Goal: Task Accomplishment & Management: Manage account settings

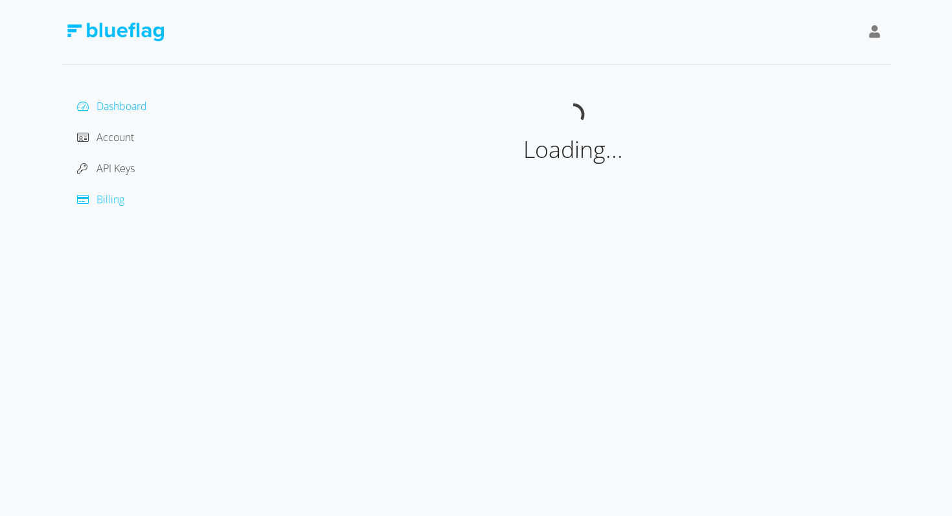
click at [109, 198] on span "Billing" at bounding box center [111, 199] width 28 height 14
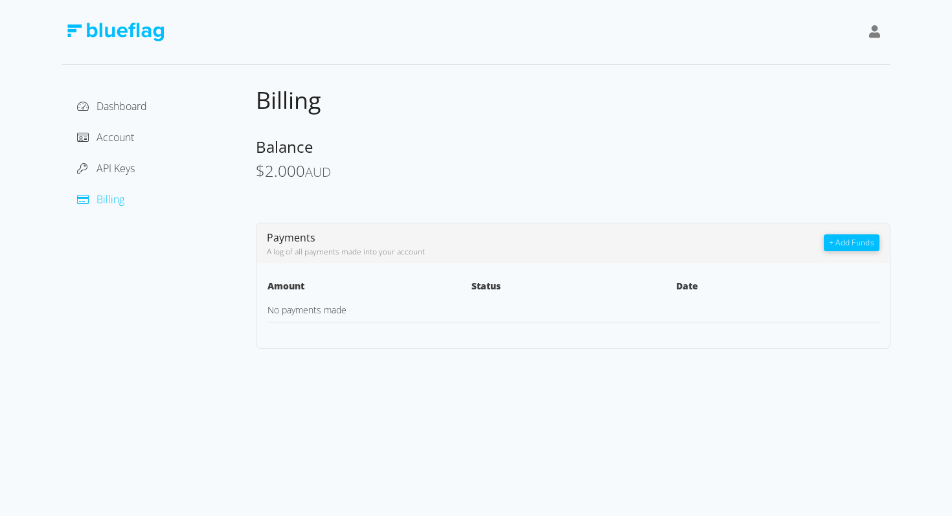
click at [856, 238] on button "+ Add Funds" at bounding box center [852, 243] width 56 height 17
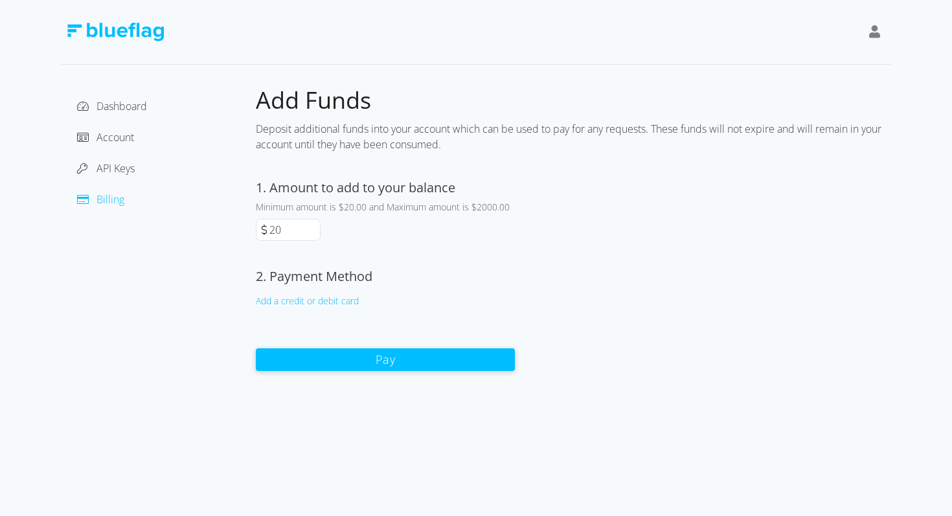
click at [332, 299] on div "Add a credit or debit card" at bounding box center [385, 301] width 259 height 14
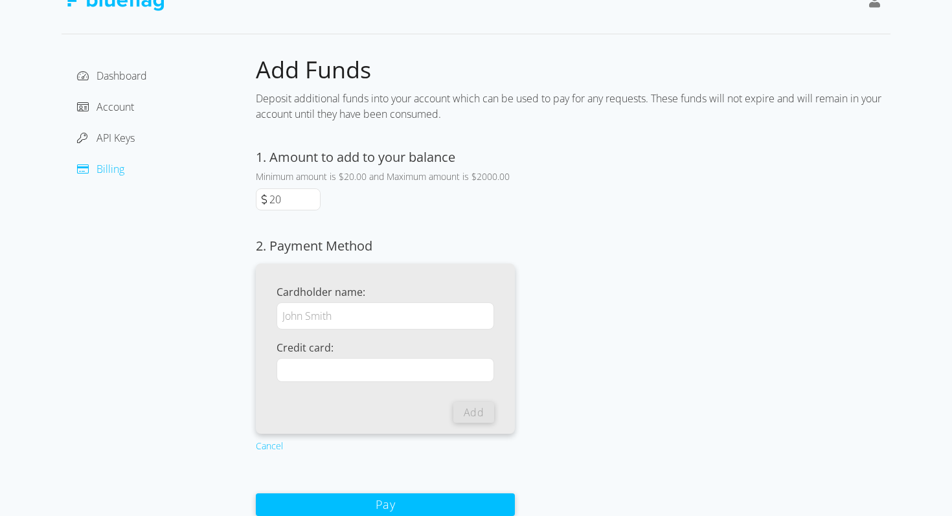
scroll to position [31, 0]
click at [425, 275] on div "Cardholder name: Credit card: Add" at bounding box center [385, 348] width 259 height 170
click at [357, 386] on div "Cardholder name: Credit card: Add" at bounding box center [386, 353] width 218 height 139
type input "Adonis Dsa"
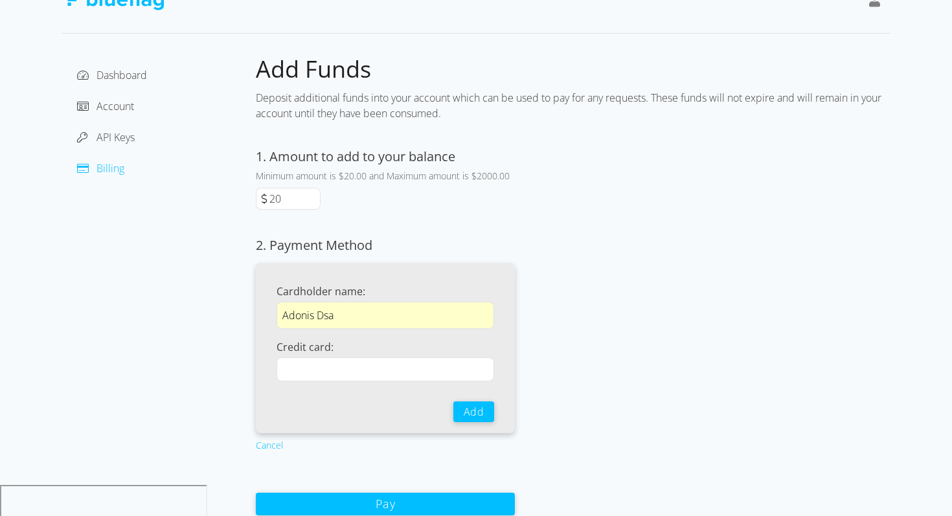
click at [523, 355] on div "Add Funds Deposit additional funds into your account which can be used to pay f…" at bounding box center [573, 285] width 635 height 462
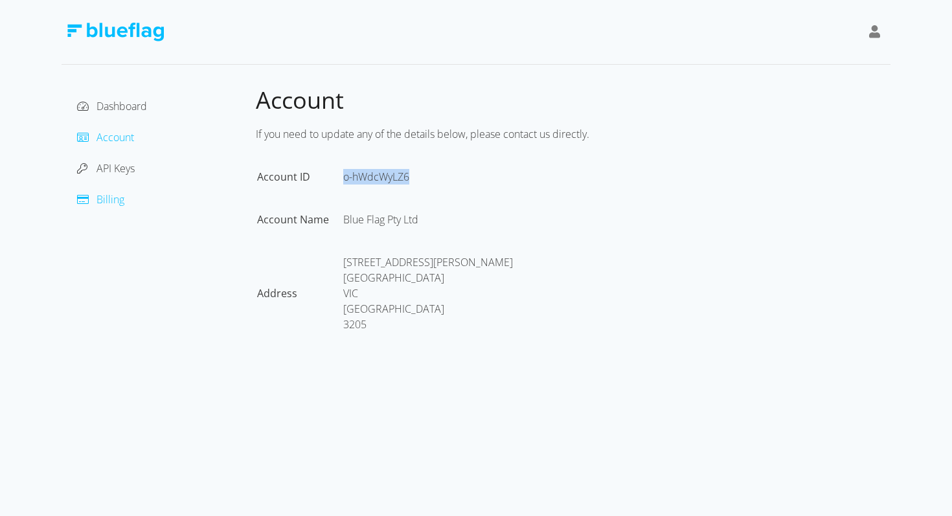
click at [104, 195] on span "Billing" at bounding box center [111, 199] width 28 height 14
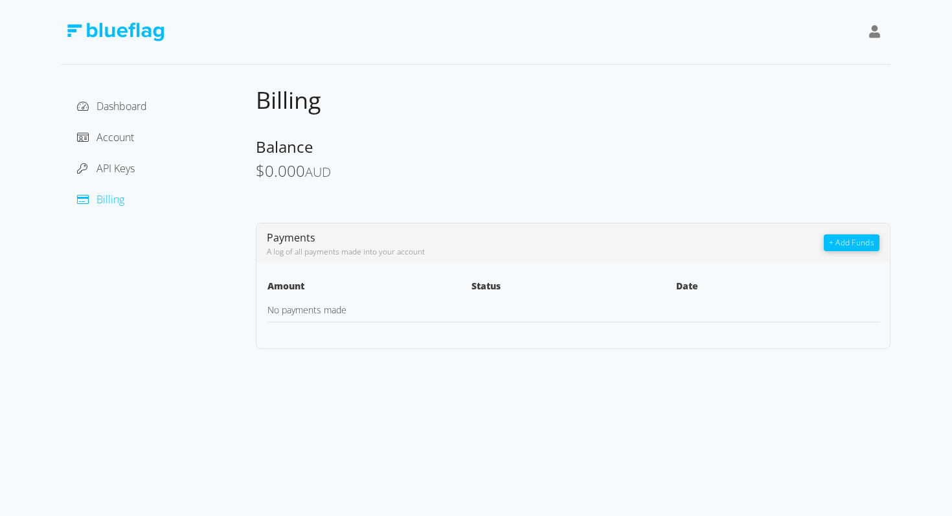
click at [852, 247] on button "+ Add Funds" at bounding box center [852, 243] width 56 height 17
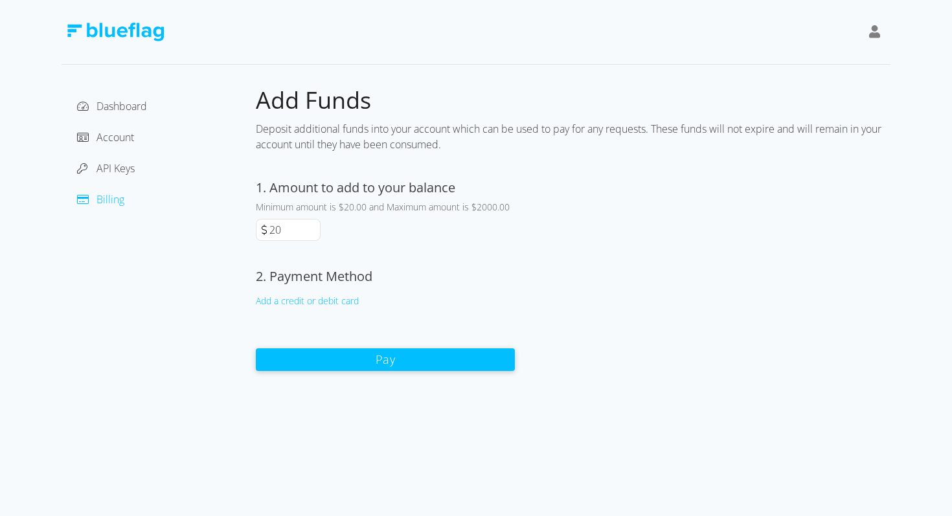
click at [320, 299] on div "Add a credit or debit card" at bounding box center [385, 301] width 259 height 14
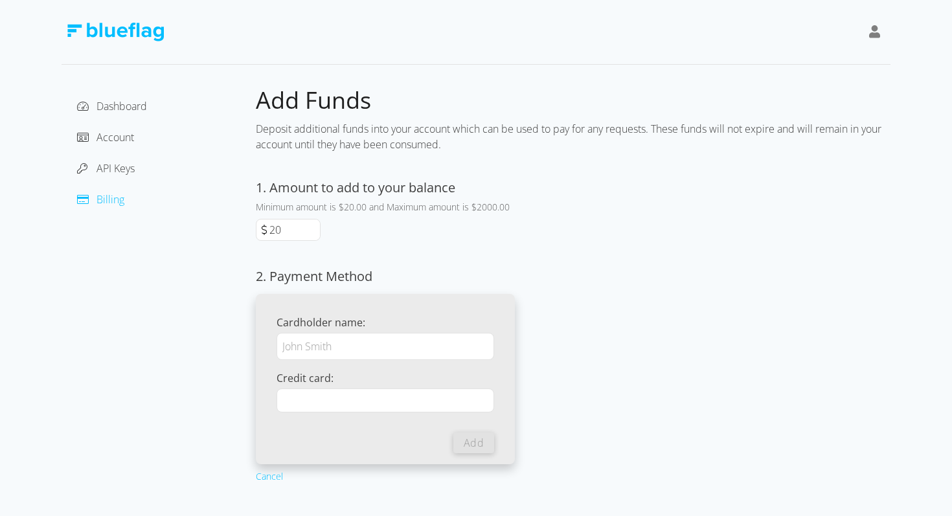
click at [336, 359] on input "Cardholder name:" at bounding box center [386, 346] width 218 height 27
type input "Adonsi dsa"
click at [678, 340] on div "Add Funds Deposit additional funds into your account which can be used to pay f…" at bounding box center [573, 317] width 635 height 462
click at [536, 409] on div "Add Funds Deposit additional funds into your account which can be used to pay f…" at bounding box center [573, 317] width 635 height 462
click at [475, 440] on button "Add" at bounding box center [474, 442] width 41 height 21
